Goal: Answer question/provide support

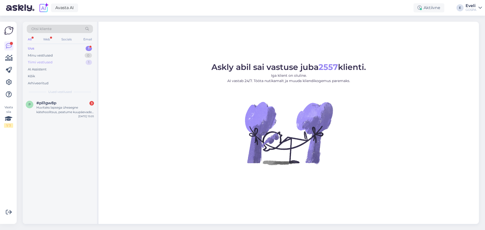
click at [55, 63] on div "Tiimi vestlused 1" at bounding box center [60, 62] width 66 height 7
click at [61, 112] on div "Vormistamisel on pangakaardi andmed [PERSON_NAME] kinnituseks, sellelt eelneval…" at bounding box center [65, 109] width 58 height 9
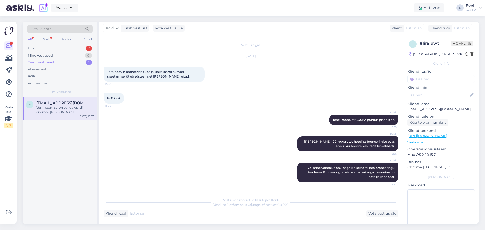
drag, startPoint x: 352, startPoint y: 71, endPoint x: 374, endPoint y: 62, distance: 24.2
click at [354, 70] on div "[DATE] Tere, soovin broneerida tuba ja kinkekaardi numbri sisestamisel õtleb sü…" at bounding box center [250, 68] width 294 height 37
click at [388, 215] on div "Võta vestlus üle" at bounding box center [382, 213] width 32 height 7
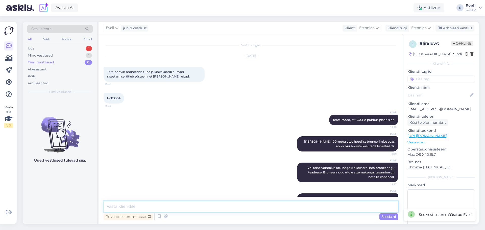
click at [344, 202] on textarea at bounding box center [250, 206] width 294 height 11
click at [456, 27] on div "Arhiveeri vestlus" at bounding box center [454, 28] width 39 height 7
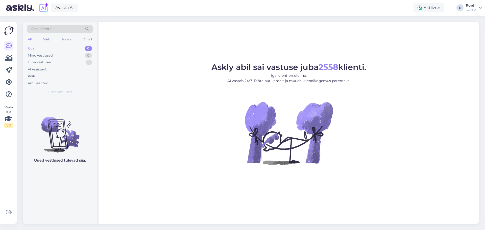
click at [470, 6] on div "Eveli" at bounding box center [470, 6] width 11 height 4
click at [448, 42] on div "Logi välja" at bounding box center [437, 43] width 90 height 9
